Goal: Task Accomplishment & Management: Manage account settings

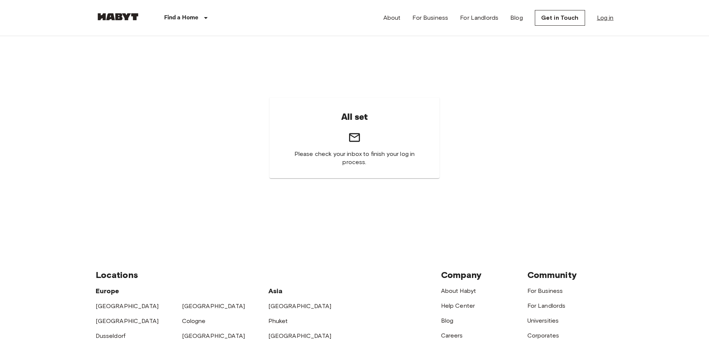
click at [603, 15] on link "Log in" at bounding box center [605, 17] width 17 height 9
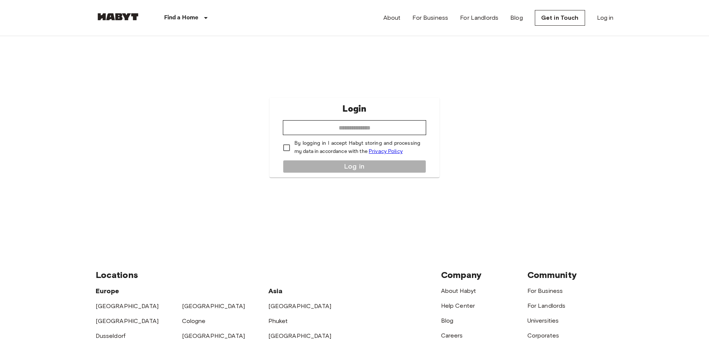
click at [382, 137] on div "Login ​ By logging in I accept Habyt storing and processing my data in accordan…" at bounding box center [354, 138] width 170 height 80
click at [383, 130] on input "email" at bounding box center [354, 127] width 143 height 15
type input "**********"
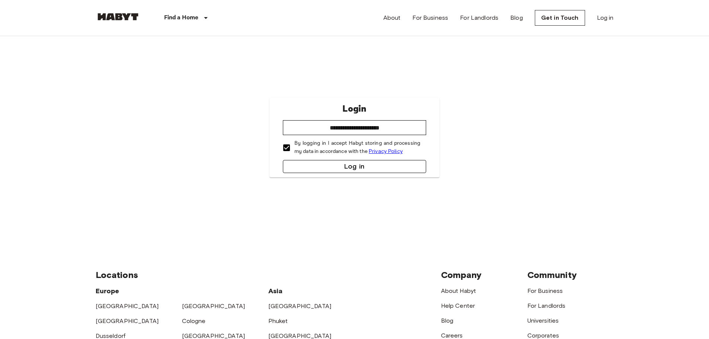
click at [331, 169] on button "Log in" at bounding box center [354, 166] width 143 height 13
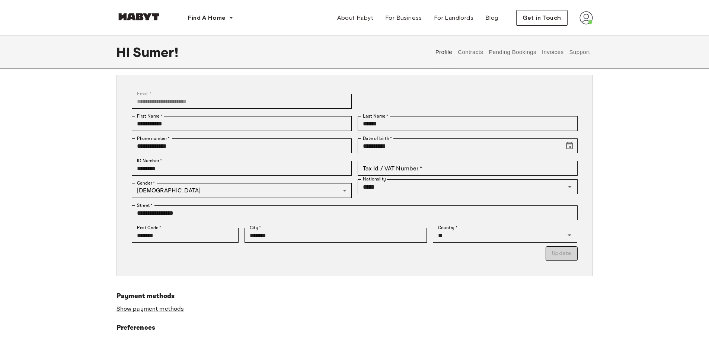
scroll to position [37, 0]
click at [583, 48] on button "Support" at bounding box center [579, 52] width 23 height 33
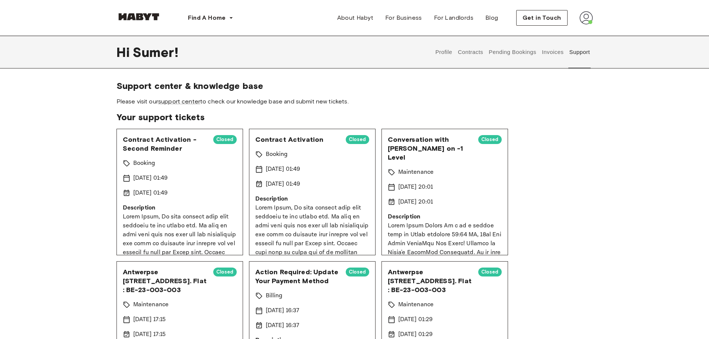
click at [473, 52] on button "Contracts" at bounding box center [470, 52] width 27 height 33
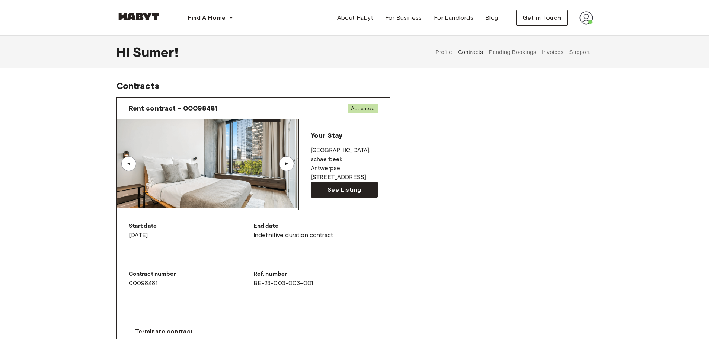
click at [579, 49] on button "Support" at bounding box center [579, 52] width 23 height 33
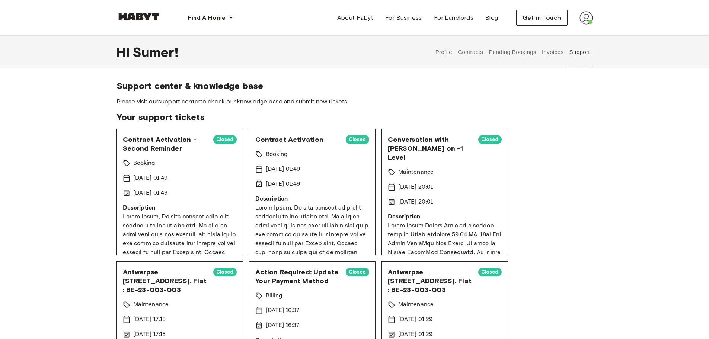
click at [189, 103] on link "support center" at bounding box center [179, 101] width 42 height 7
